Goal: Transaction & Acquisition: Book appointment/travel/reservation

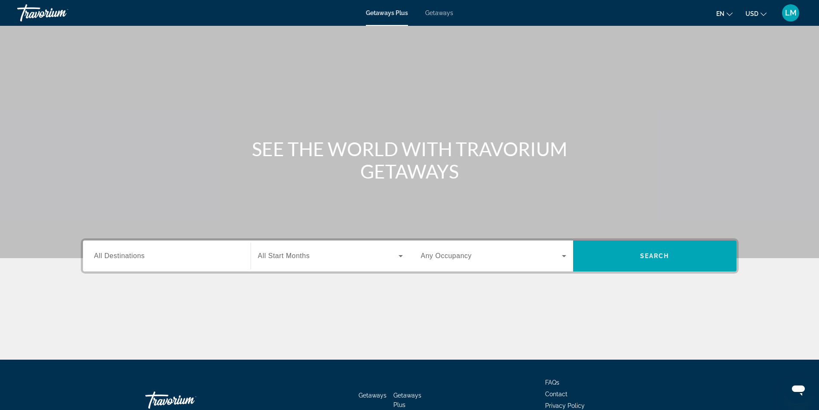
click at [388, 14] on span "Getaways Plus" at bounding box center [387, 12] width 42 height 7
click at [445, 13] on span "Getaways" at bounding box center [439, 12] width 28 height 7
click at [311, 257] on span "Search widget" at bounding box center [328, 256] width 141 height 10
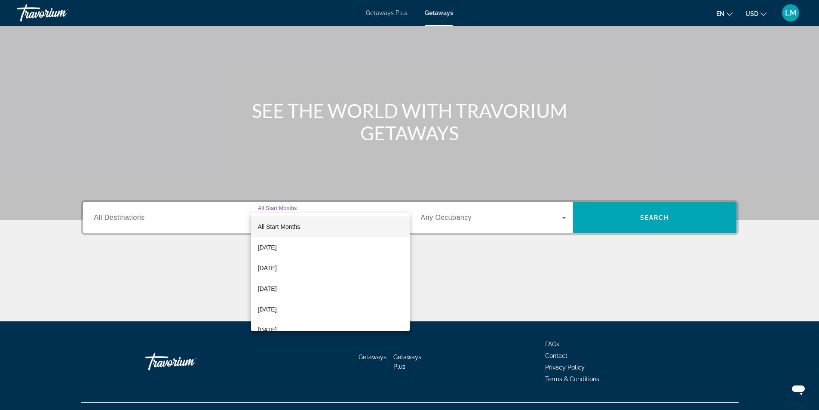
scroll to position [55, 0]
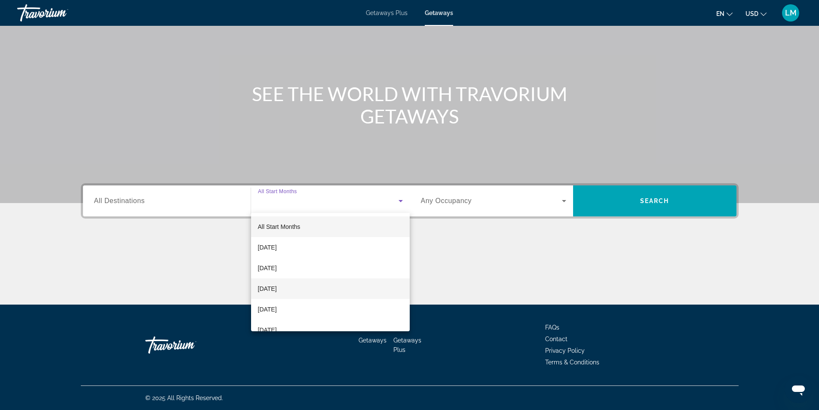
click at [277, 287] on span "[DATE]" at bounding box center [267, 288] width 19 height 10
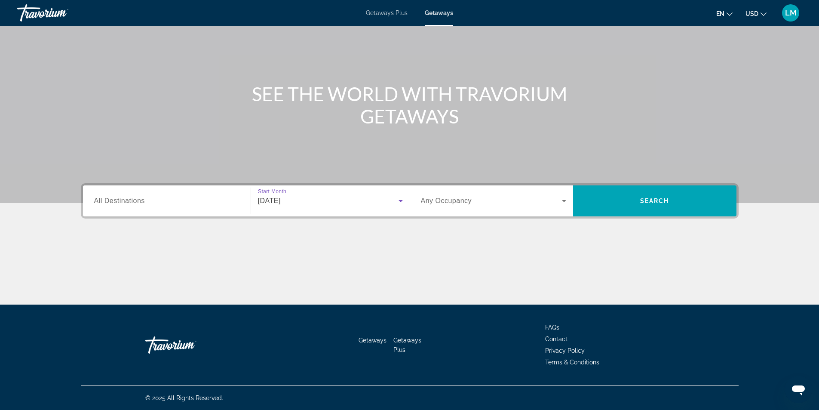
click at [165, 205] on input "Destination All Destinations" at bounding box center [166, 201] width 145 height 10
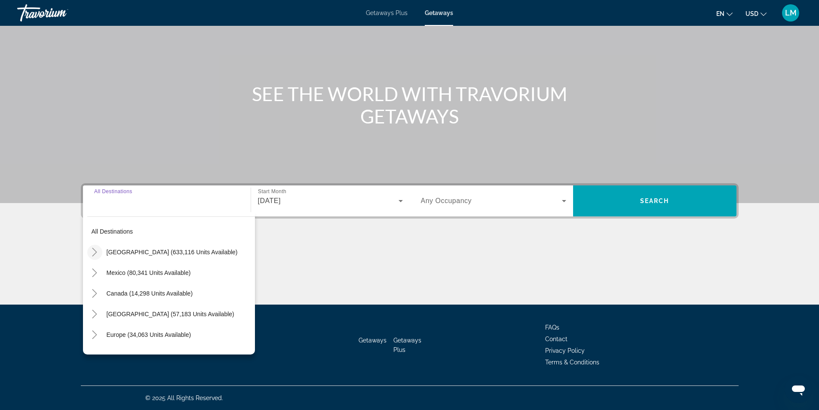
click at [95, 250] on icon "Toggle United States (633,116 units available)" at bounding box center [94, 252] width 5 height 9
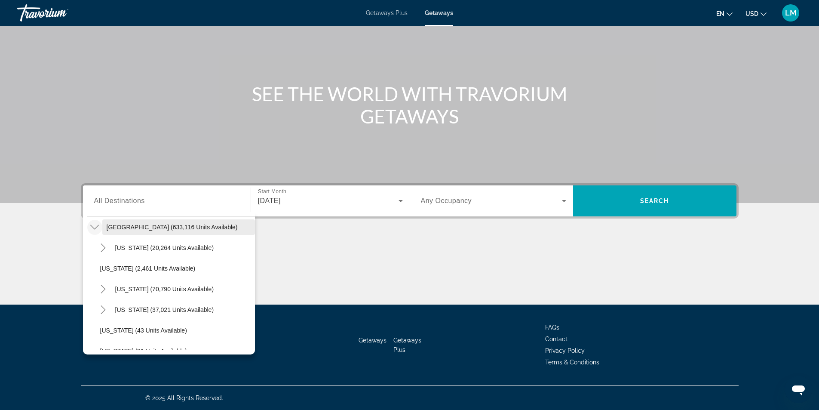
click at [119, 229] on span "[GEOGRAPHIC_DATA] (633,116 units available)" at bounding box center [172, 226] width 131 height 7
type input "**********"
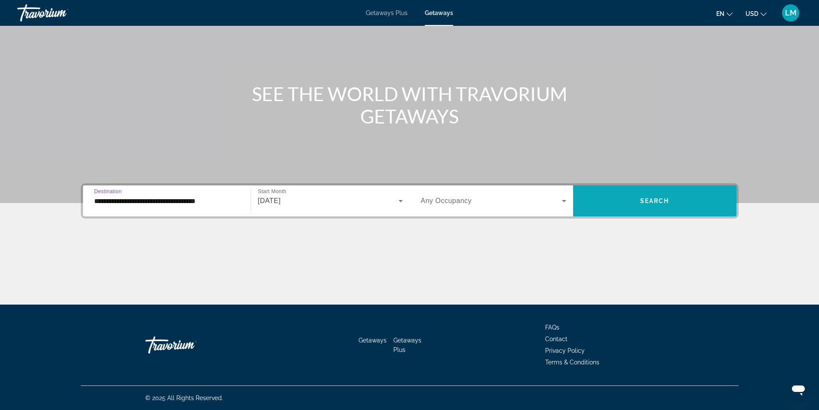
click at [635, 197] on span "Search widget" at bounding box center [654, 200] width 163 height 21
